Goal: Task Accomplishment & Management: Use online tool/utility

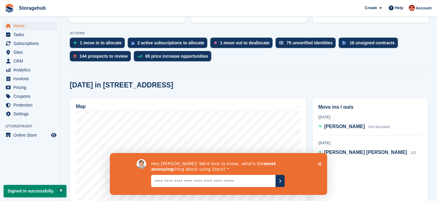
click at [320, 163] on polygon "Close survey" at bounding box center [320, 164] width 4 height 4
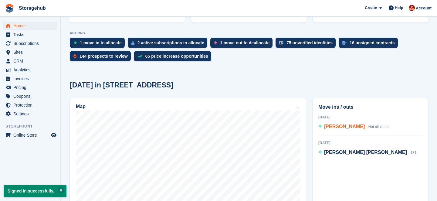
click at [341, 125] on span "[PERSON_NAME]" at bounding box center [344, 126] width 41 height 5
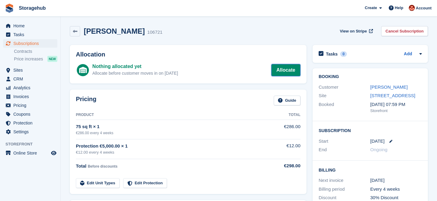
click at [292, 72] on link "Allocate" at bounding box center [286, 70] width 29 height 12
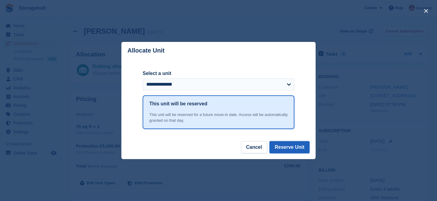
click at [284, 152] on button "Reserve Unit" at bounding box center [290, 147] width 40 height 12
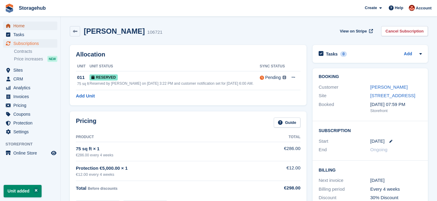
click at [24, 25] on span "Home" at bounding box center [31, 26] width 36 height 9
